Goal: Information Seeking & Learning: Find specific fact

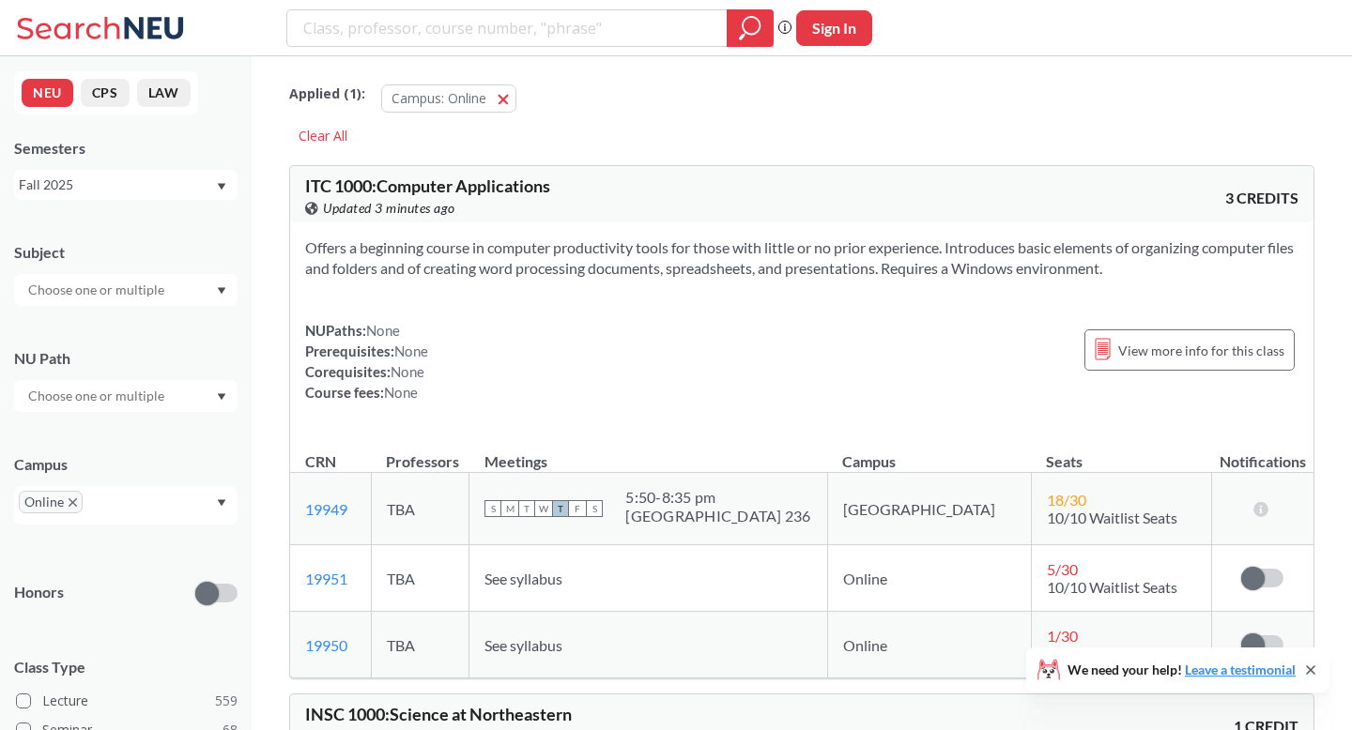
click at [530, 30] on input "search" at bounding box center [507, 28] width 412 height 32
type input "engw3315"
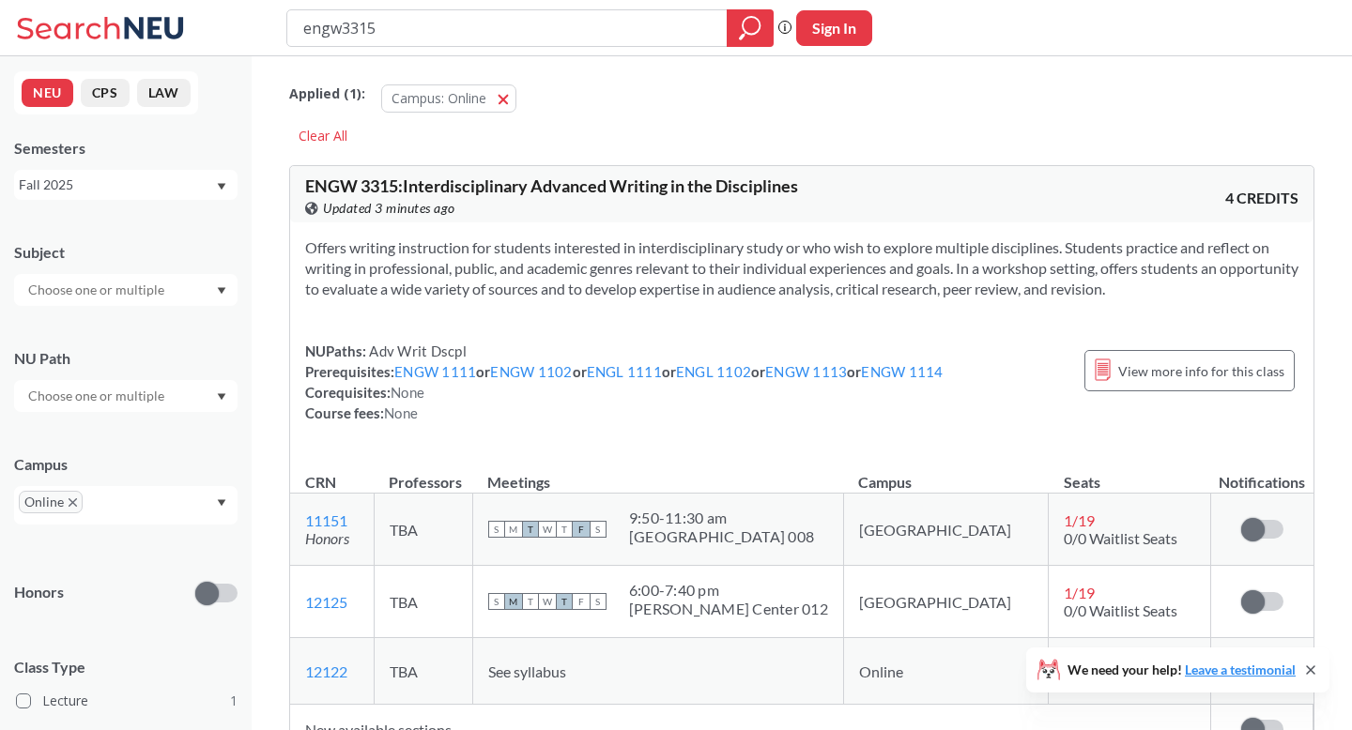
click at [834, 53] on div "engw3315 Phrase search guarantees the exact search appears in the results. Ex. …" at bounding box center [676, 28] width 1352 height 56
click at [842, 30] on button "Sign In" at bounding box center [834, 28] width 76 height 36
select select "US"
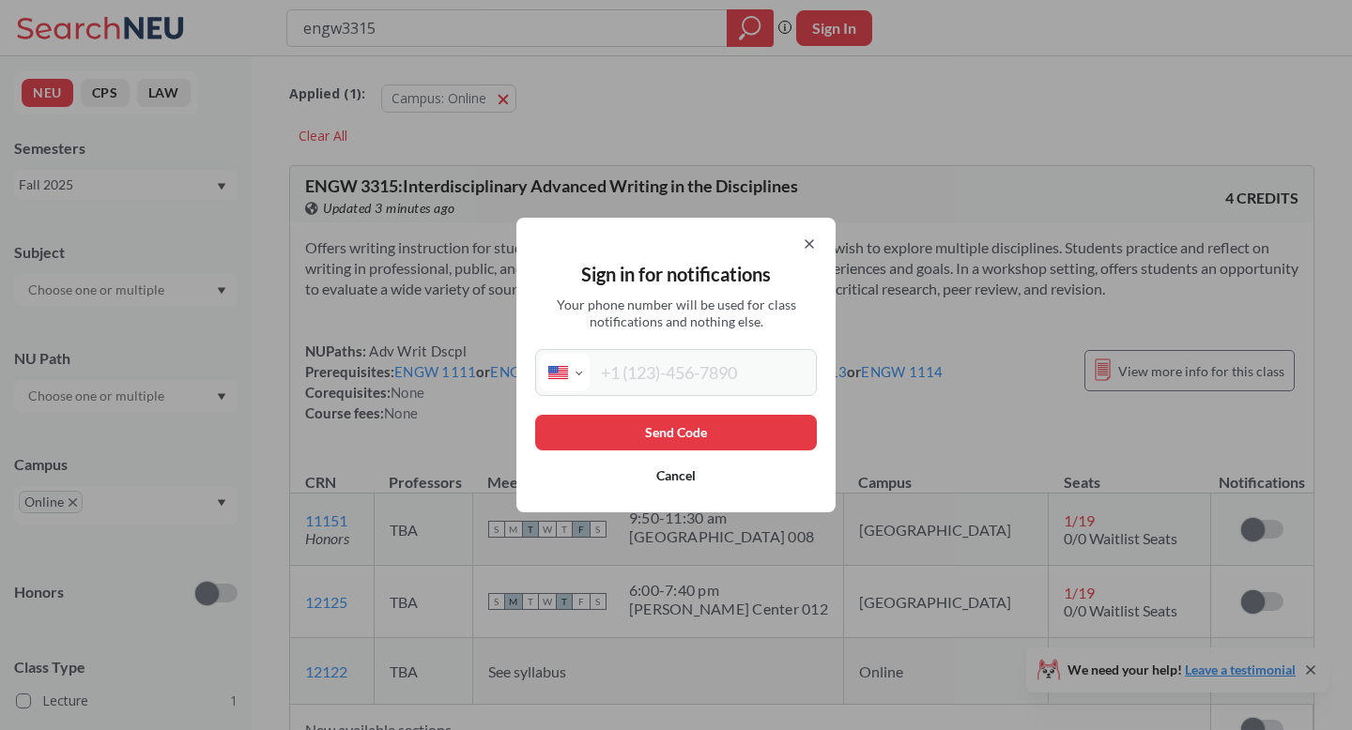
click at [752, 358] on input "tel" at bounding box center [700, 373] width 222 height 38
type input "[PHONE_NUMBER]"
click at [756, 435] on button "Send Code" at bounding box center [676, 433] width 282 height 36
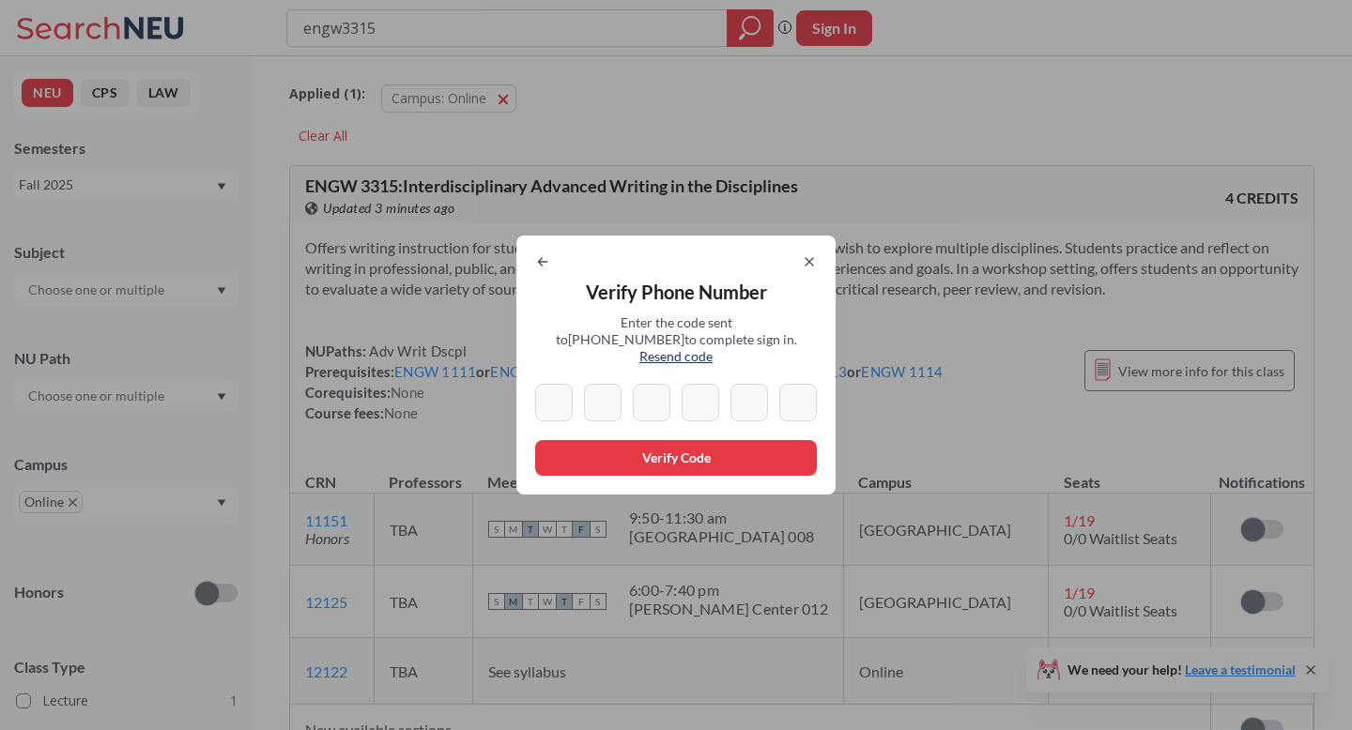
type input "9"
type input "3"
type input "0"
type input "3"
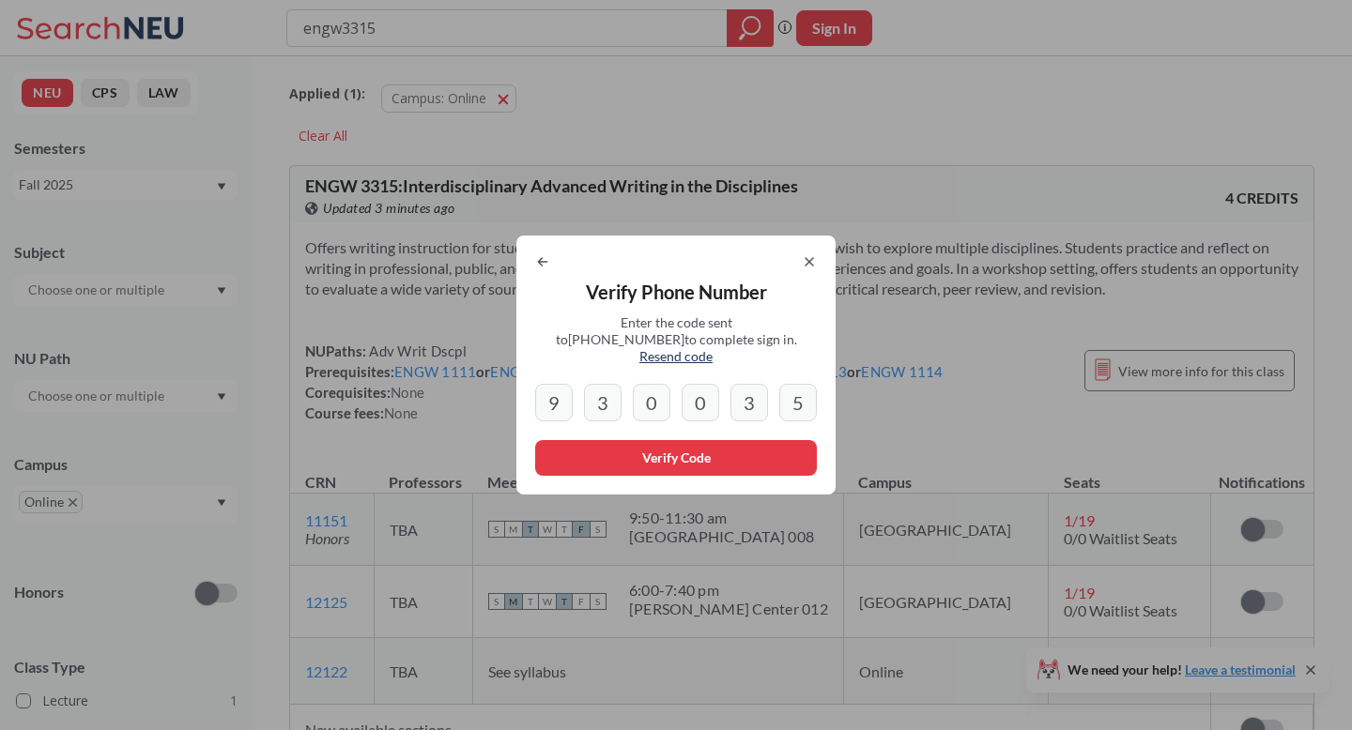
type input "5"
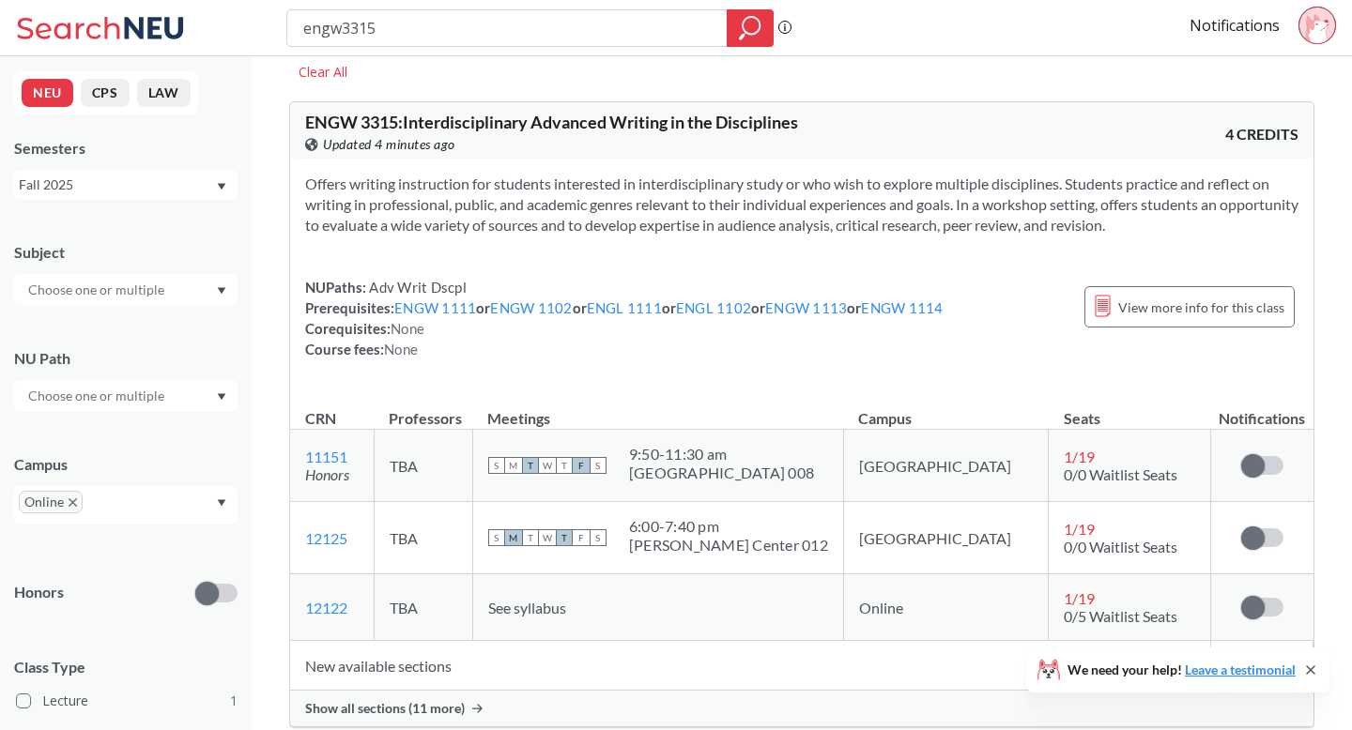
scroll to position [384, 0]
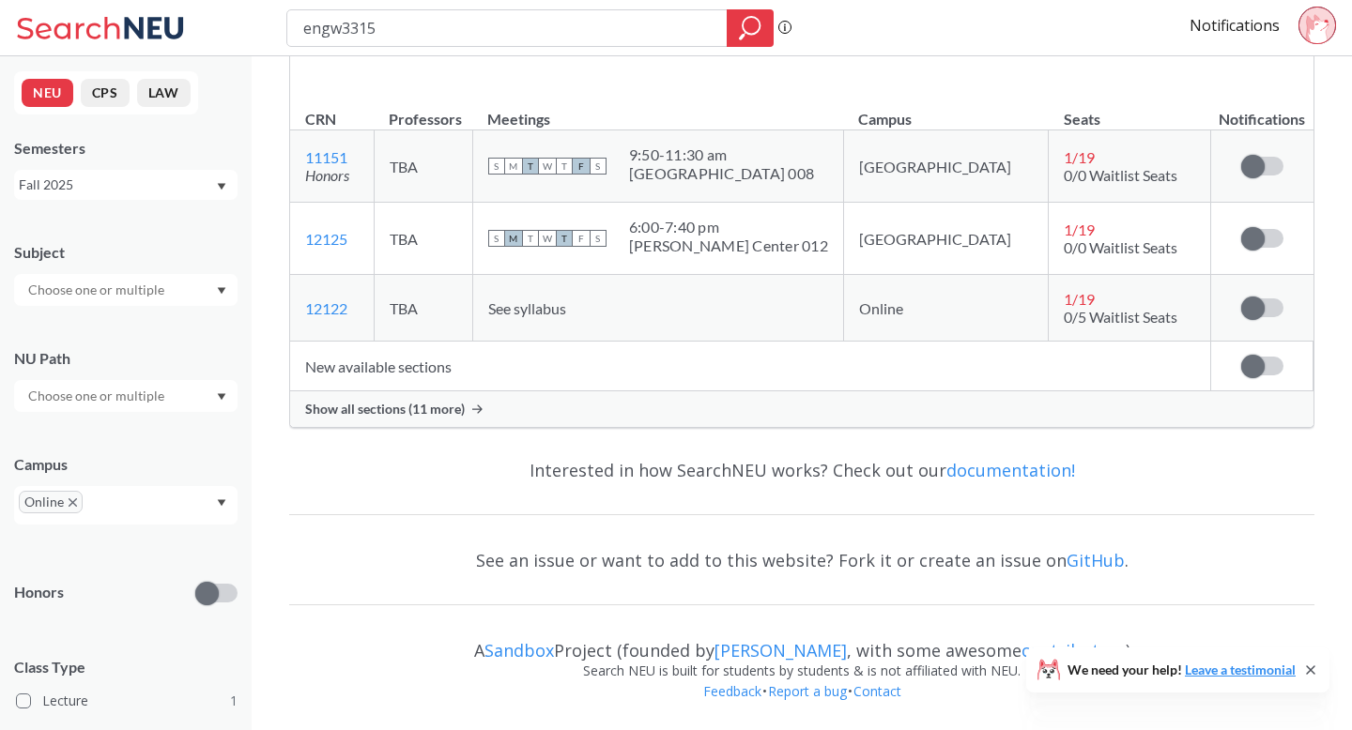
click at [444, 411] on span "Show all sections (11 more)" at bounding box center [385, 409] width 160 height 17
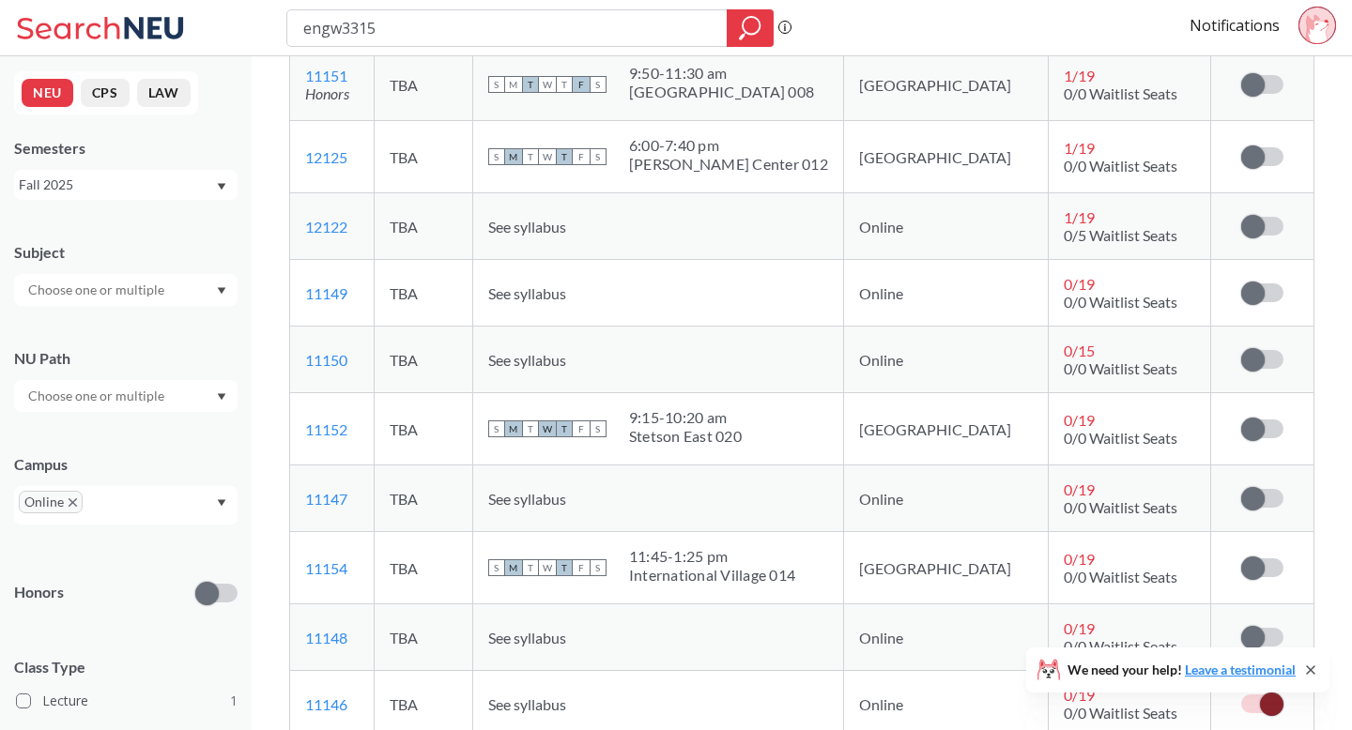
scroll to position [448, 0]
